Goal: Check status: Check status

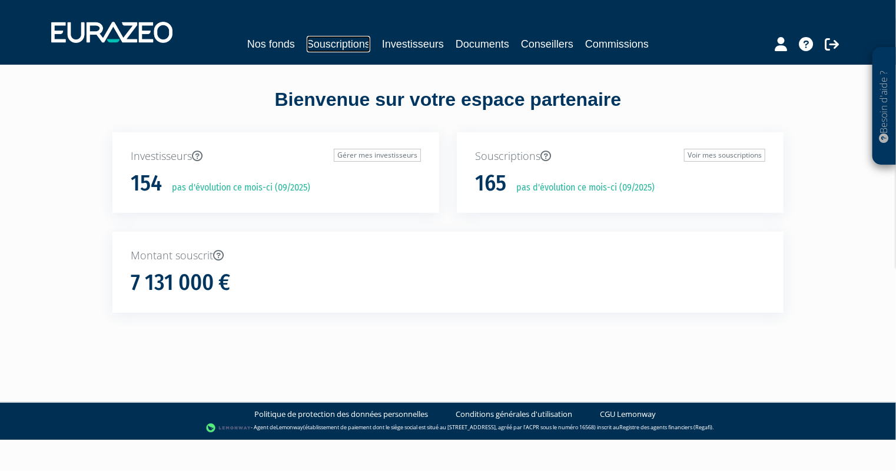
click at [345, 46] on link "Souscriptions" at bounding box center [339, 44] width 64 height 16
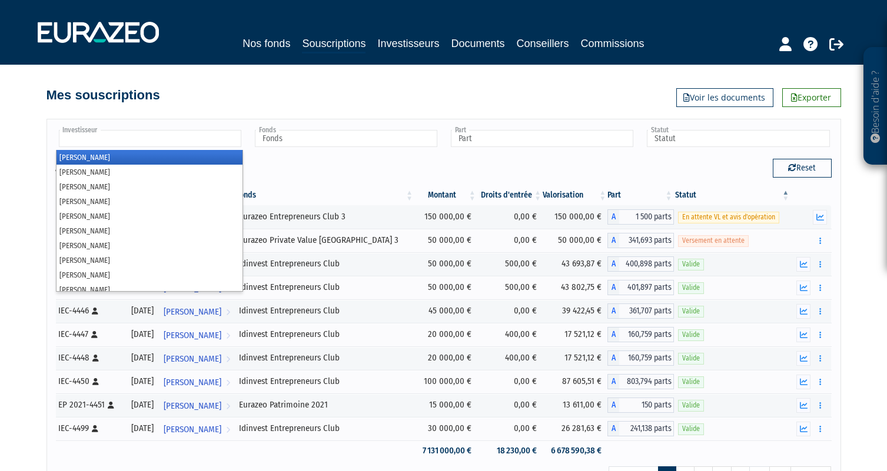
click at [188, 138] on input "text" at bounding box center [150, 138] width 182 height 17
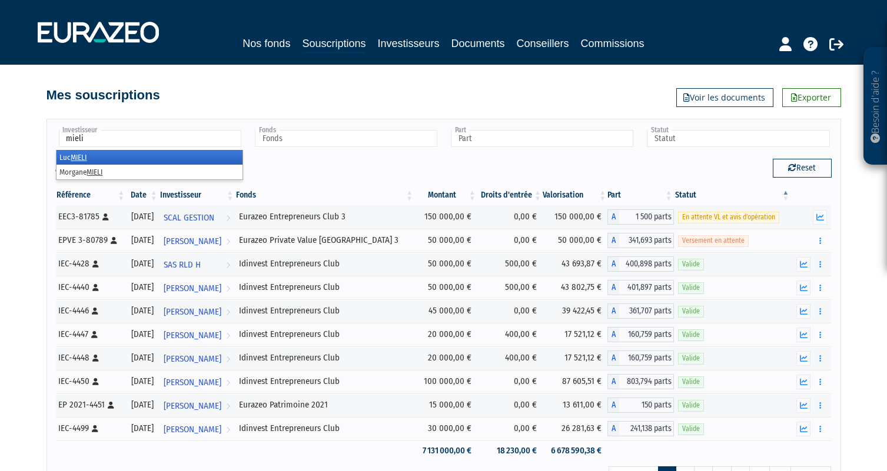
type input "mieli"
click at [167, 156] on li "[PERSON_NAME]" at bounding box center [149, 157] width 186 height 15
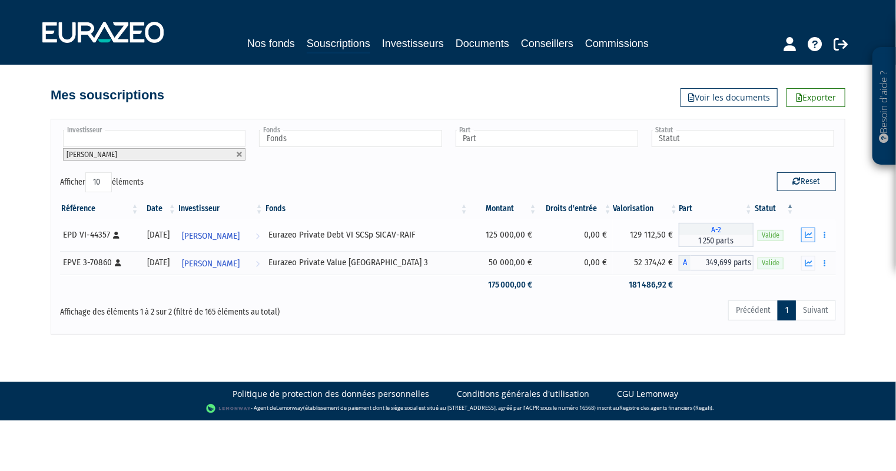
click at [810, 234] on icon "button" at bounding box center [808, 235] width 8 height 8
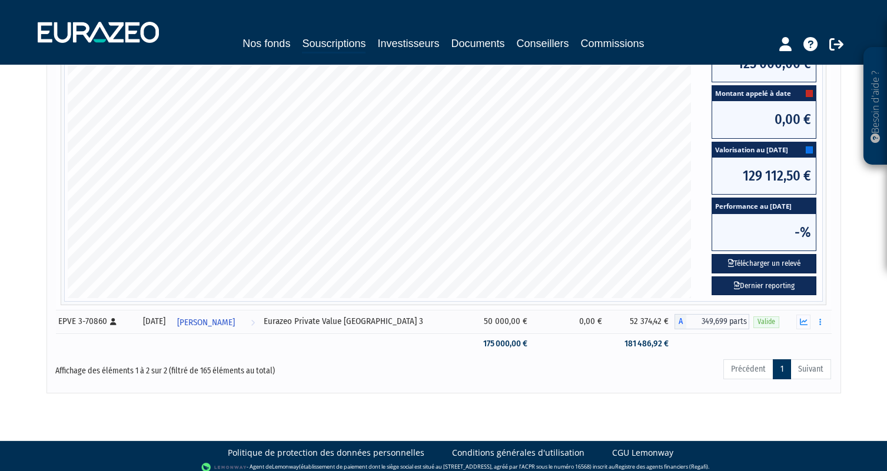
scroll to position [313, 0]
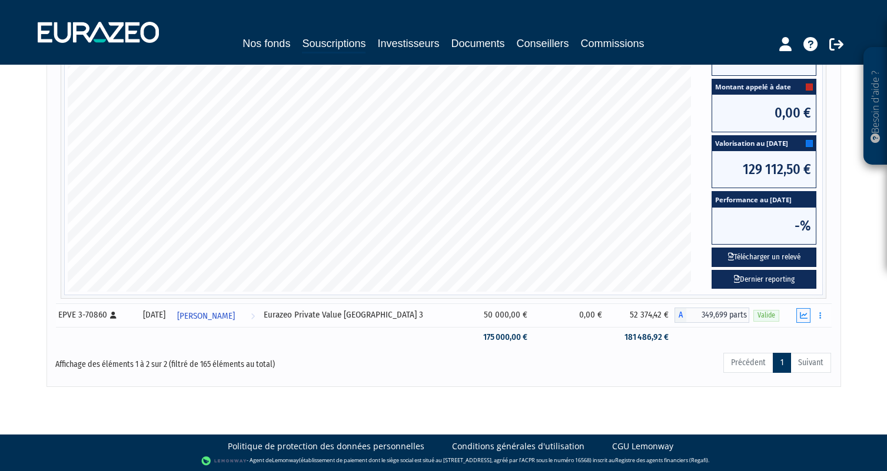
click at [804, 312] on icon "button" at bounding box center [804, 316] width 8 height 8
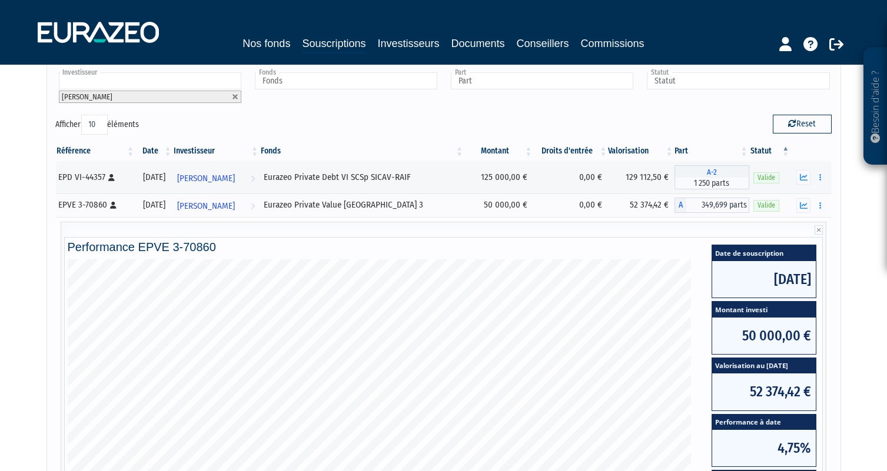
scroll to position [58, 0]
